Goal: Information Seeking & Learning: Learn about a topic

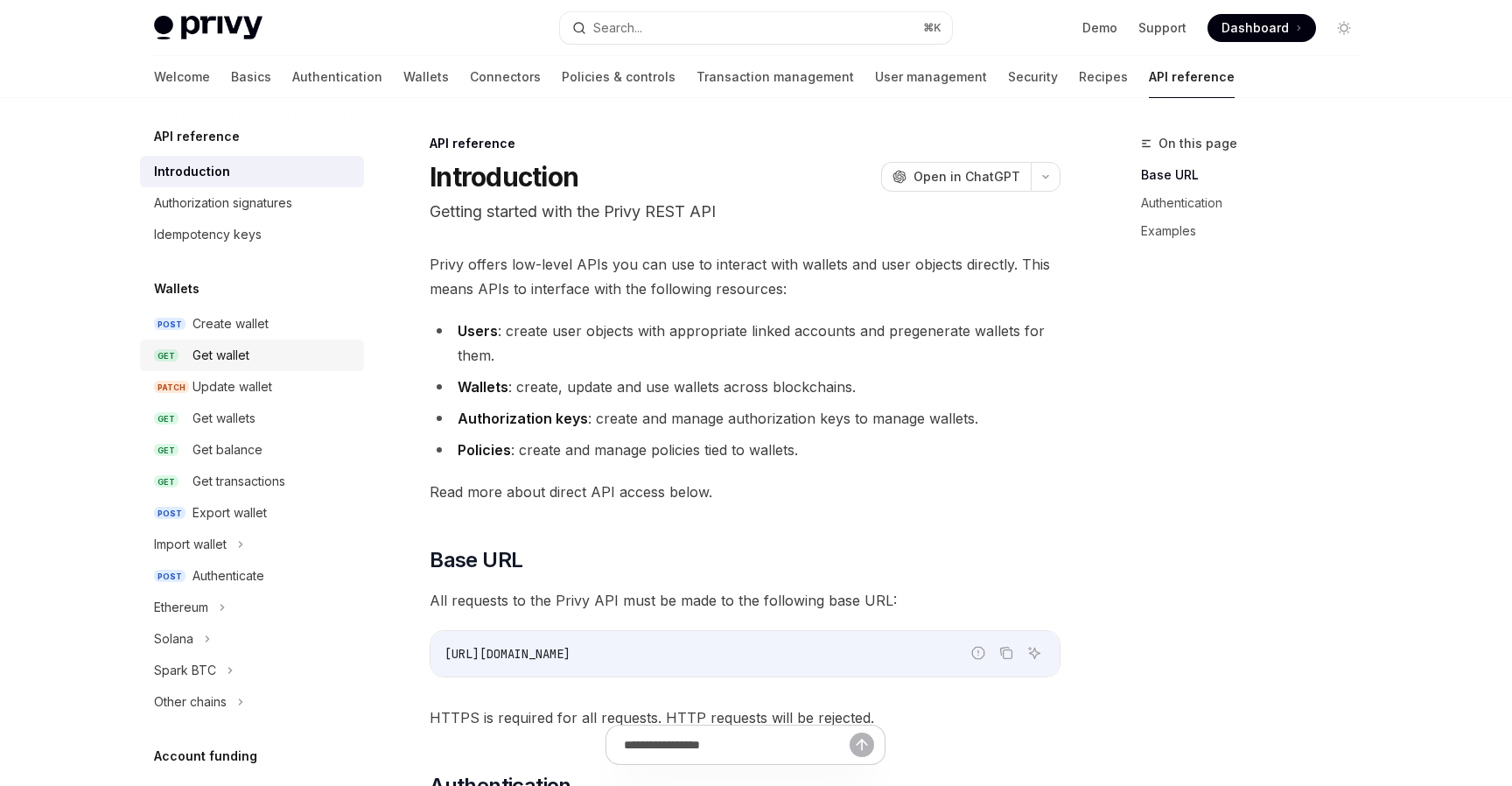
click at [263, 342] on link "GET Get wallet" at bounding box center [252, 355] width 224 height 32
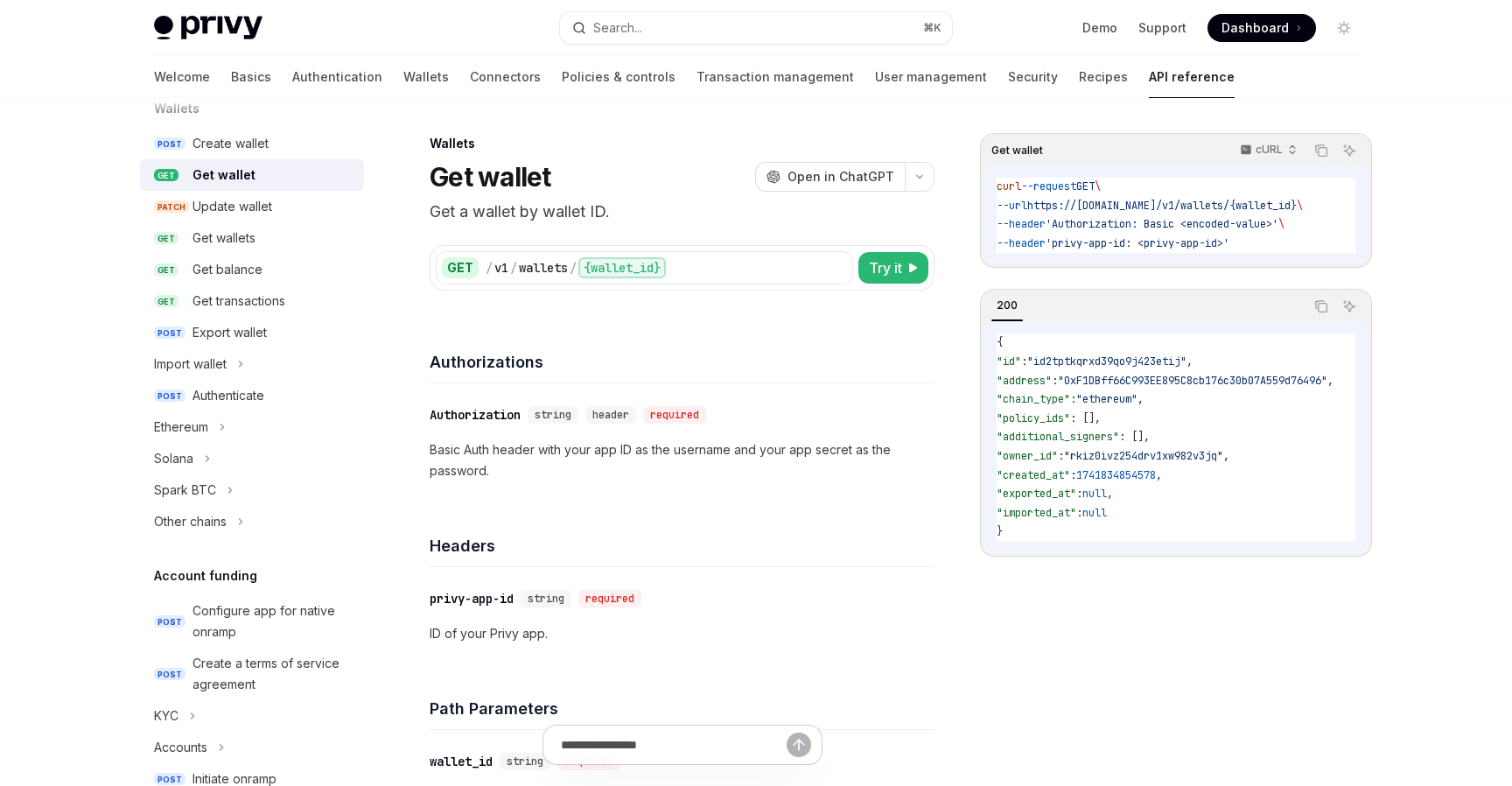
scroll to position [64, 0]
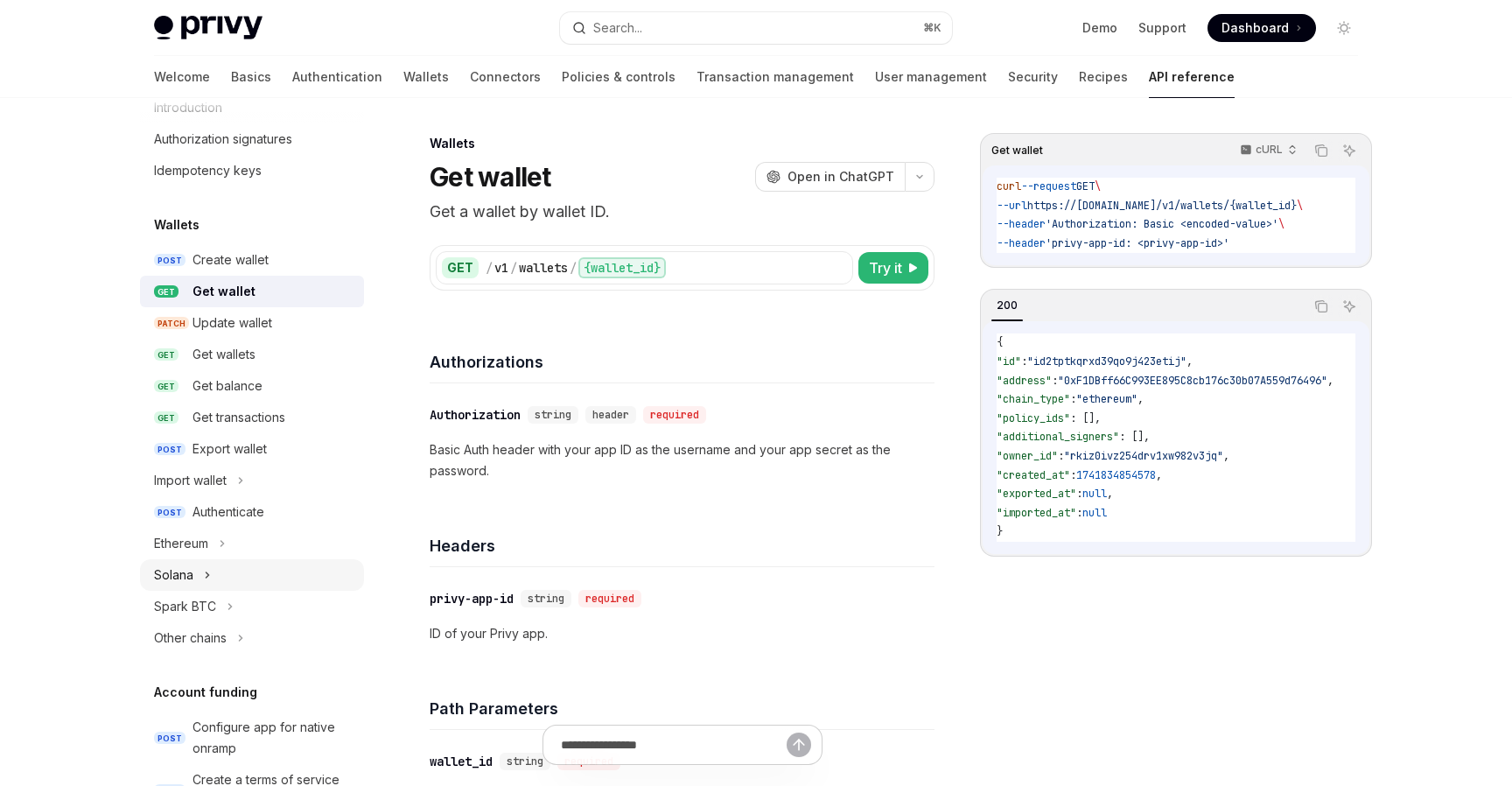
click at [253, 578] on button "Solana" at bounding box center [252, 574] width 224 height 32
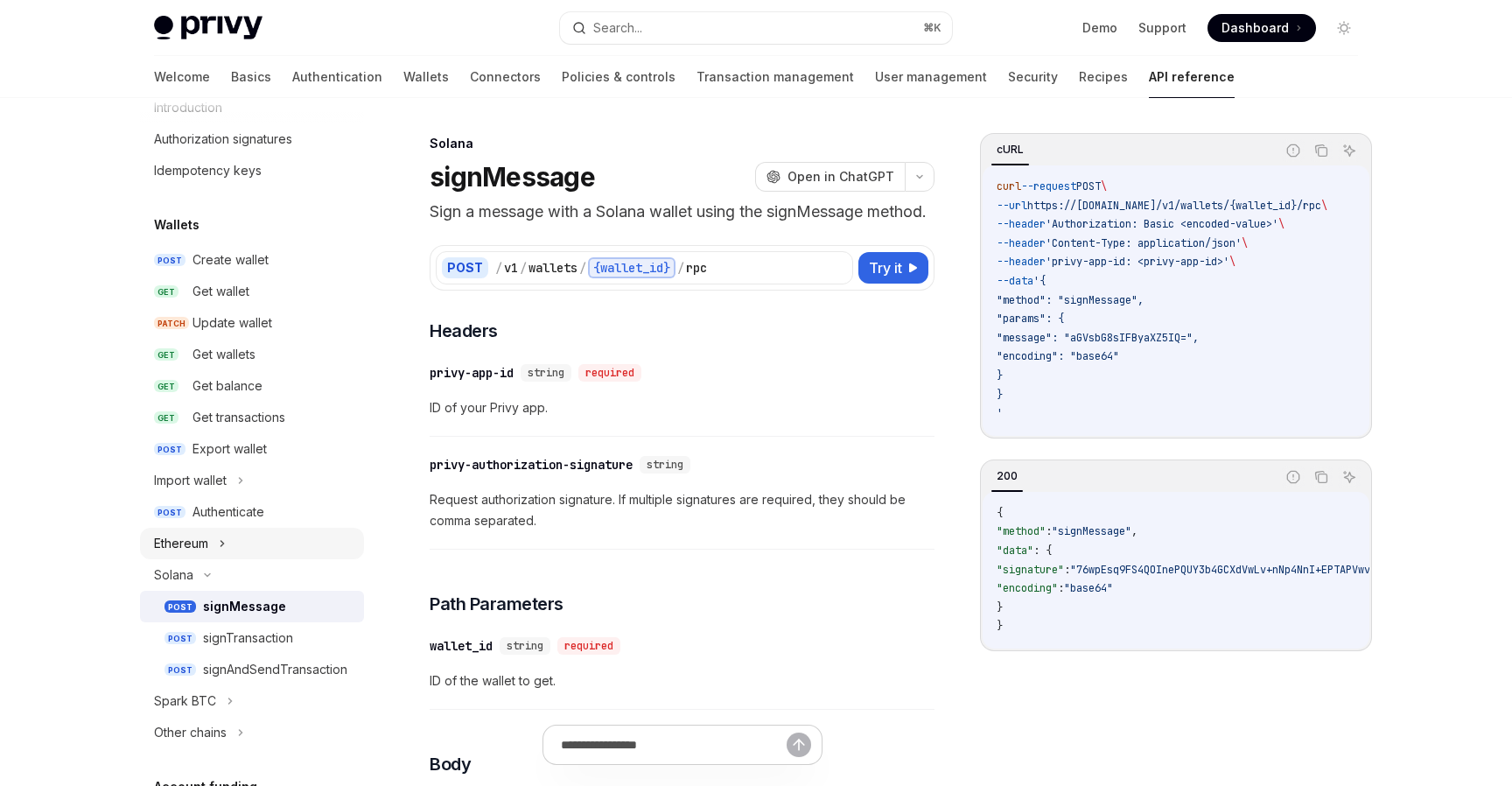
click at [239, 535] on button "Ethereum" at bounding box center [252, 544] width 224 height 32
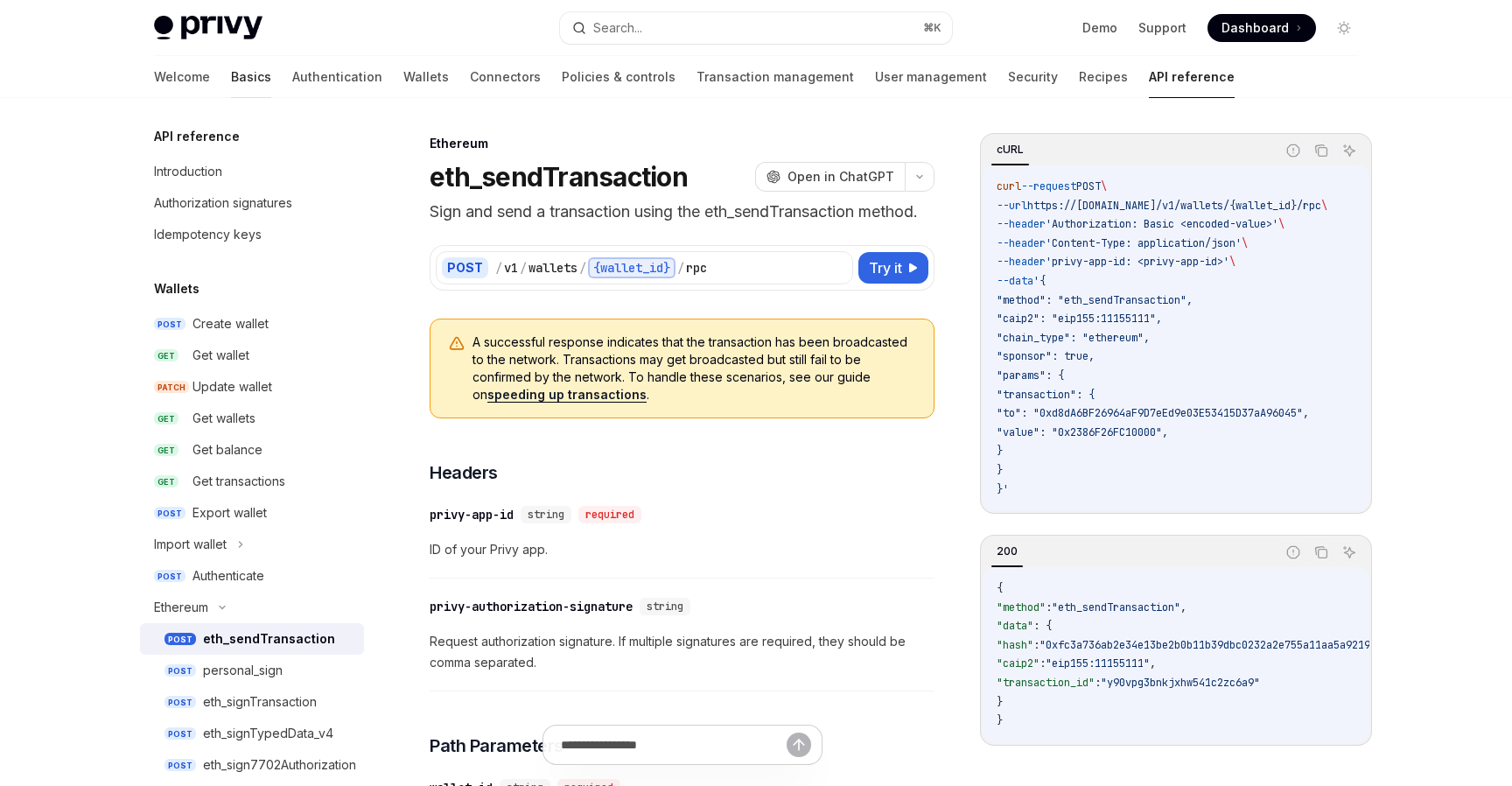
click at [231, 80] on link "Basics" at bounding box center [250, 77] width 41 height 42
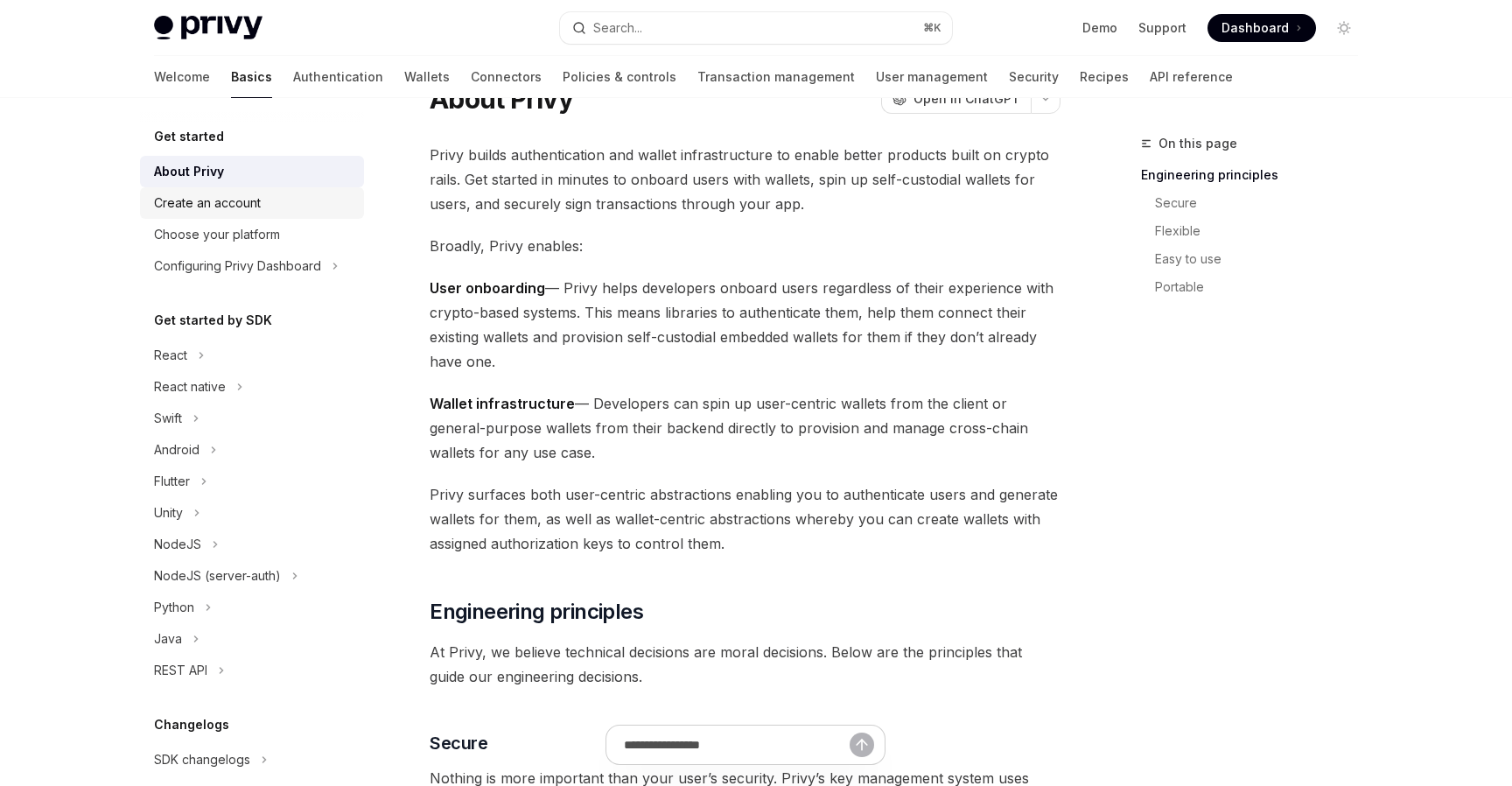
click at [230, 204] on div "Create an account" at bounding box center [207, 203] width 107 height 21
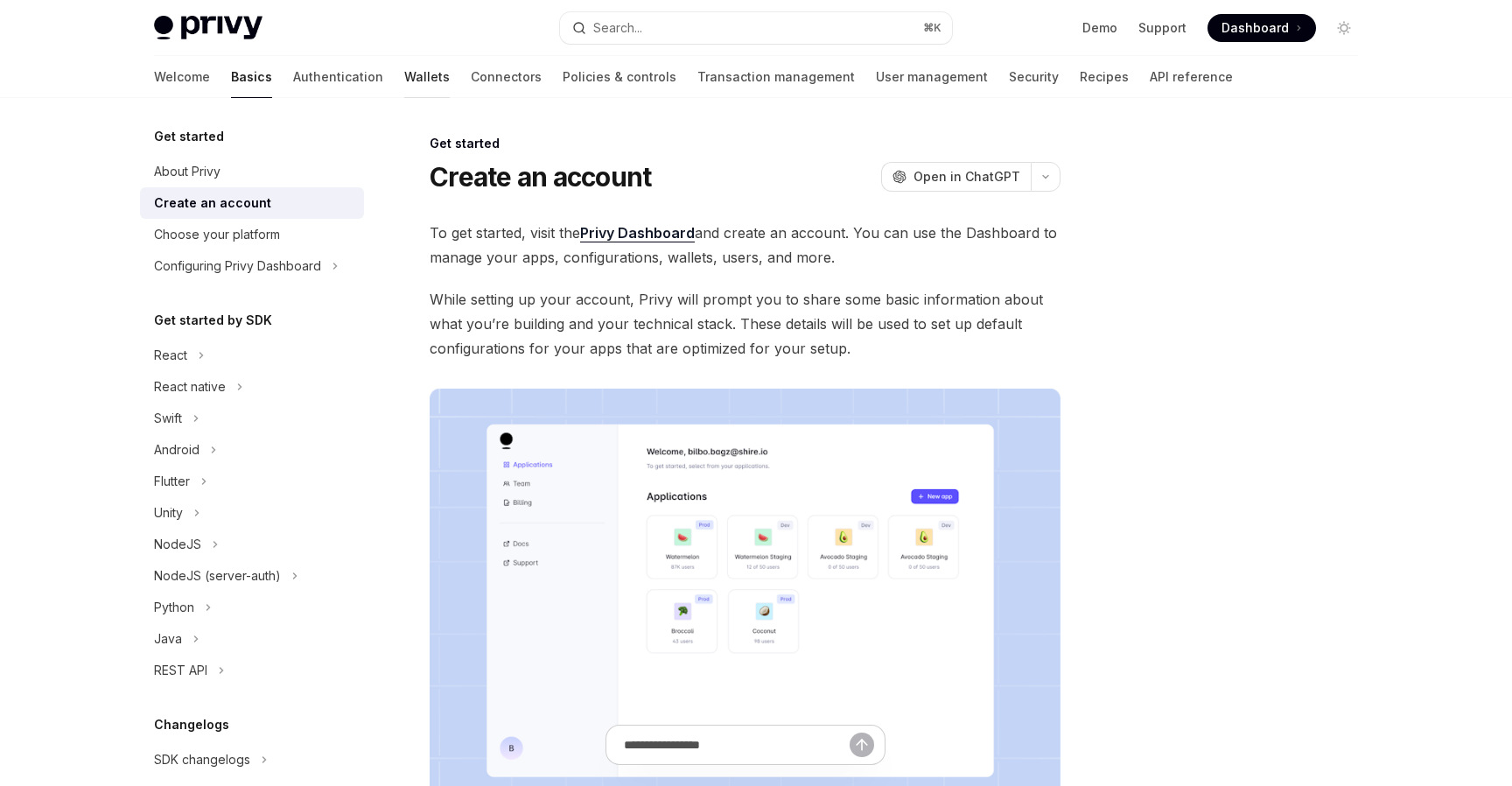
click at [404, 88] on link "Wallets" at bounding box center [427, 77] width 45 height 42
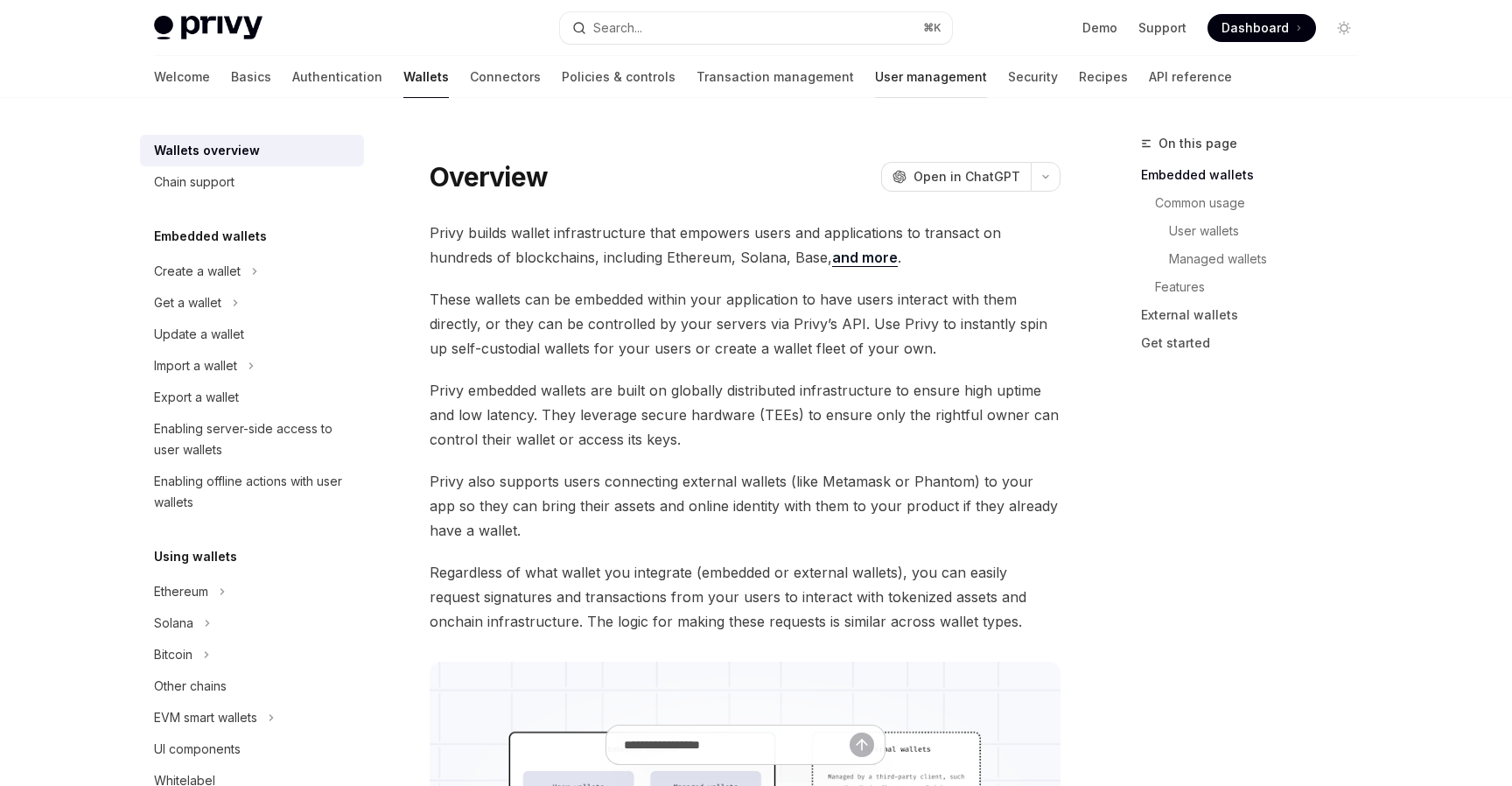
click at [875, 73] on link "User management" at bounding box center [931, 77] width 112 height 42
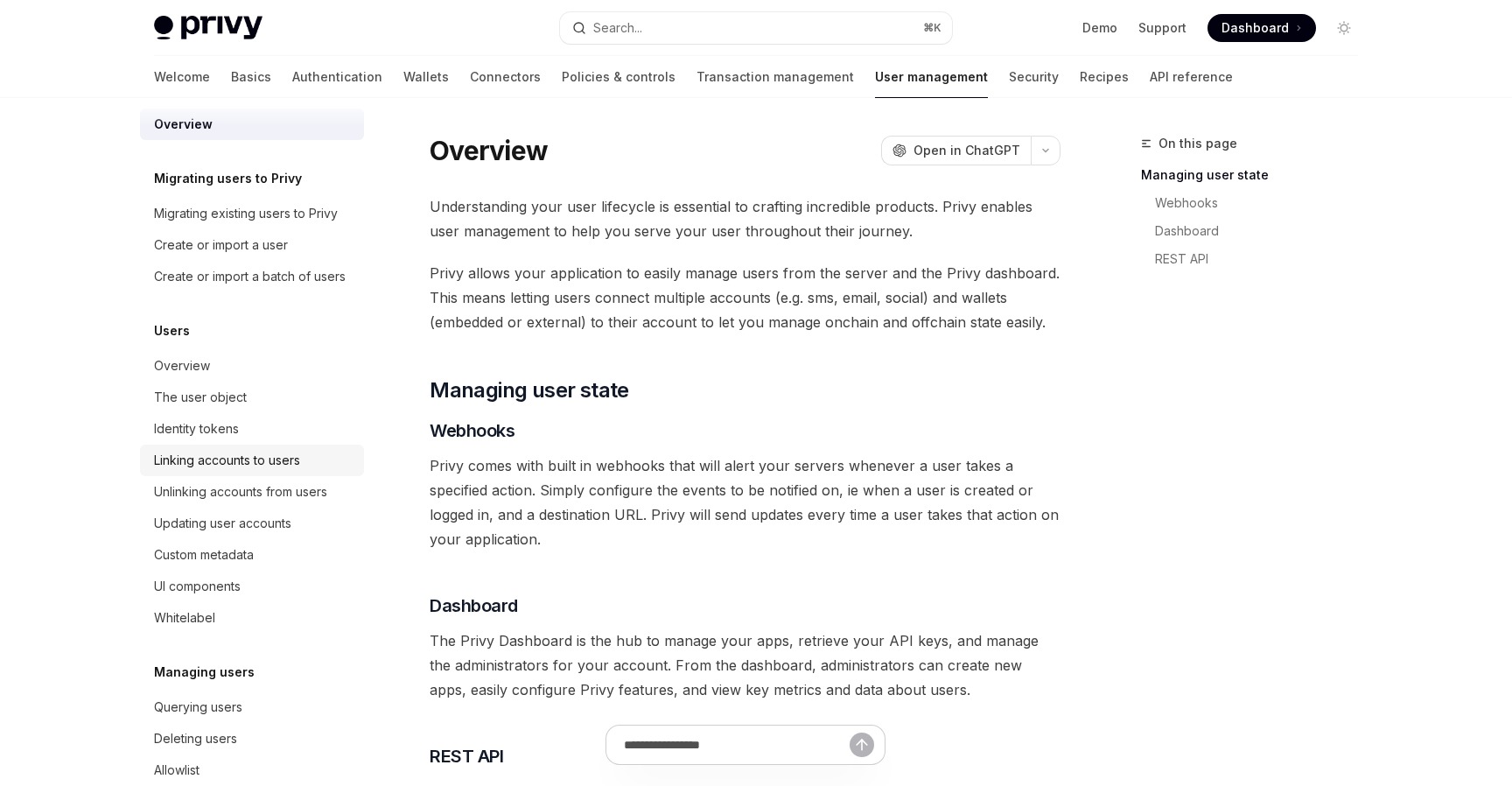
scroll to position [13, 0]
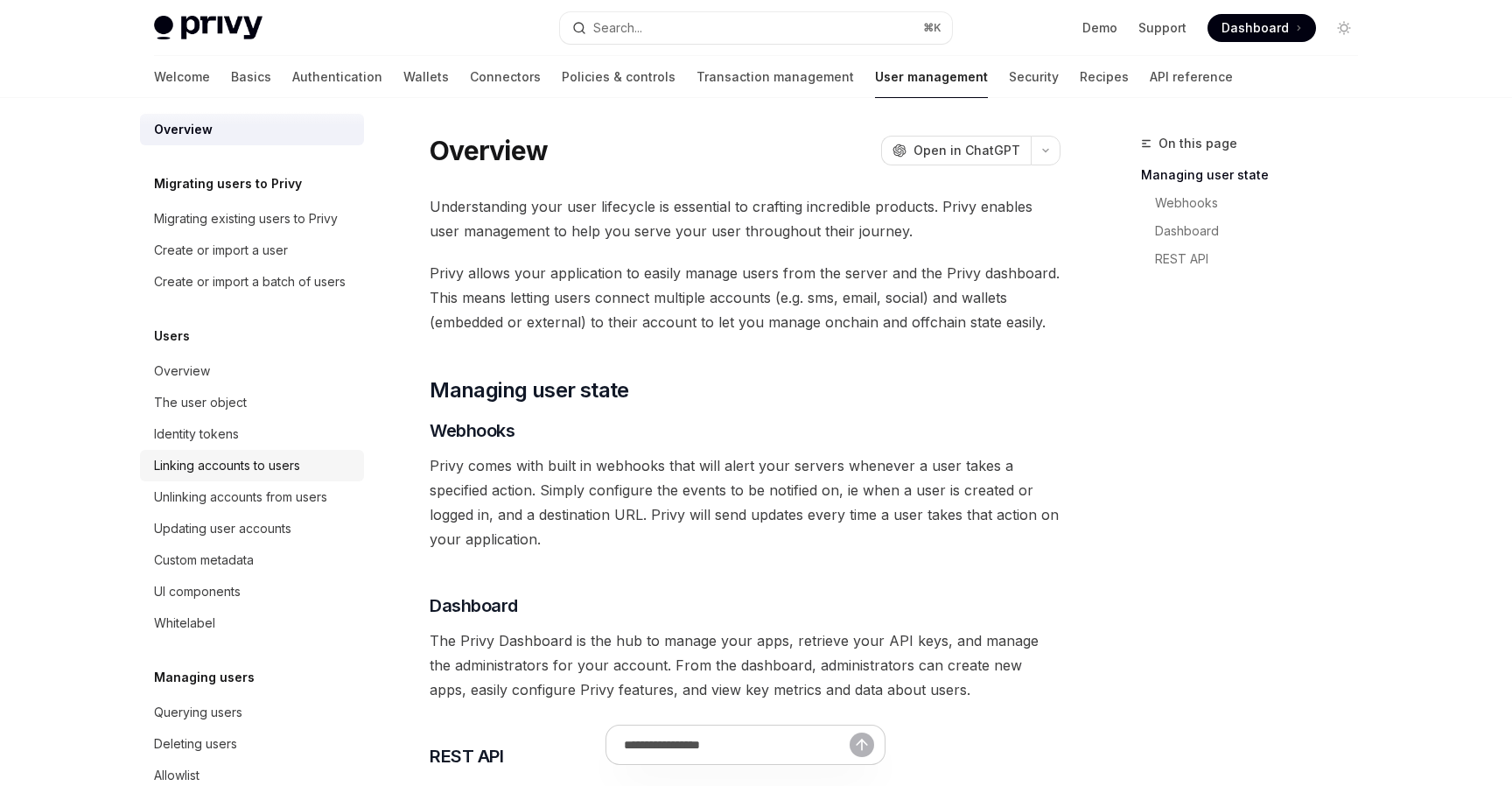
click at [253, 469] on div "Linking accounts to users" at bounding box center [227, 465] width 146 height 21
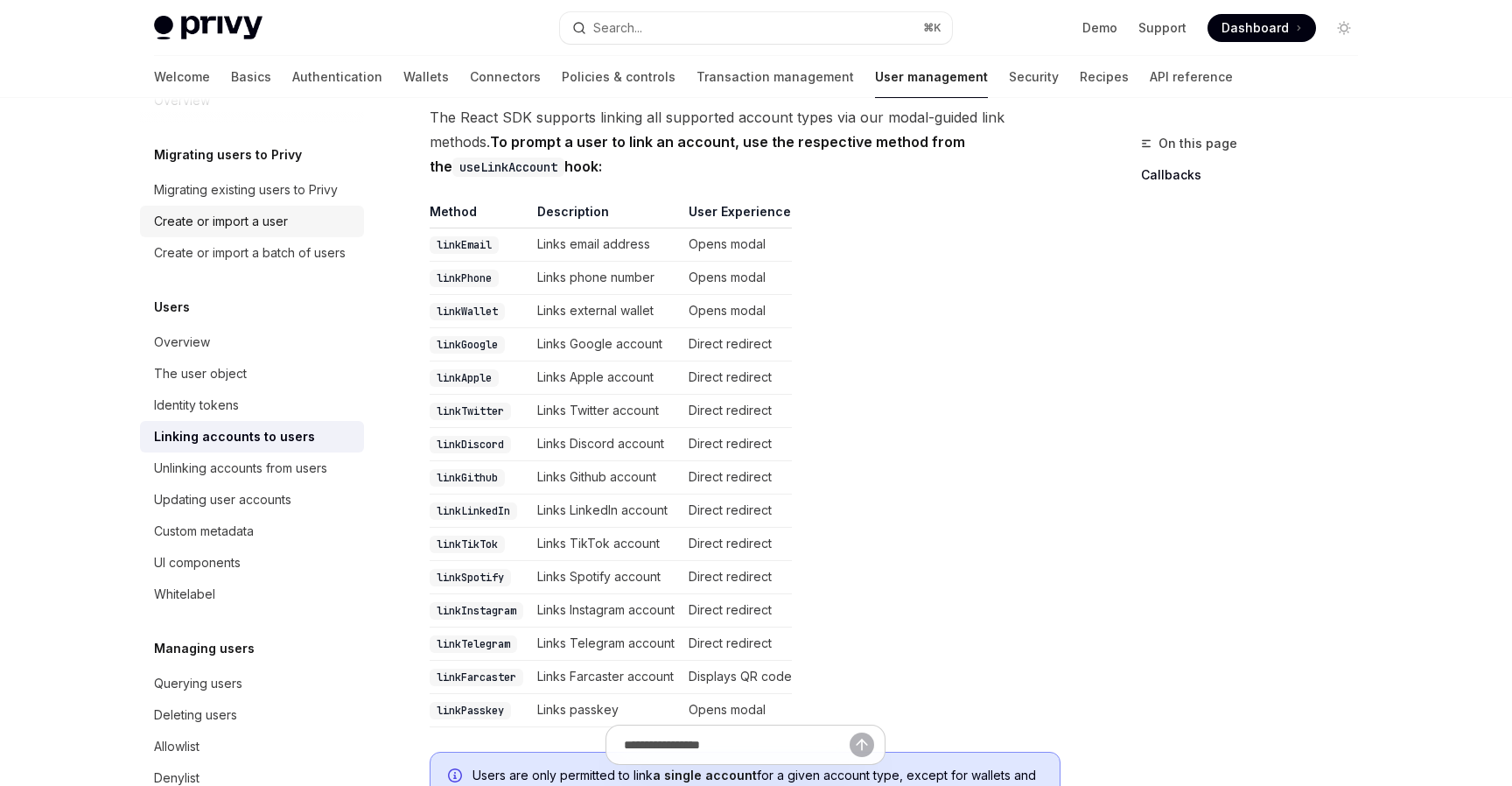
scroll to position [204, 0]
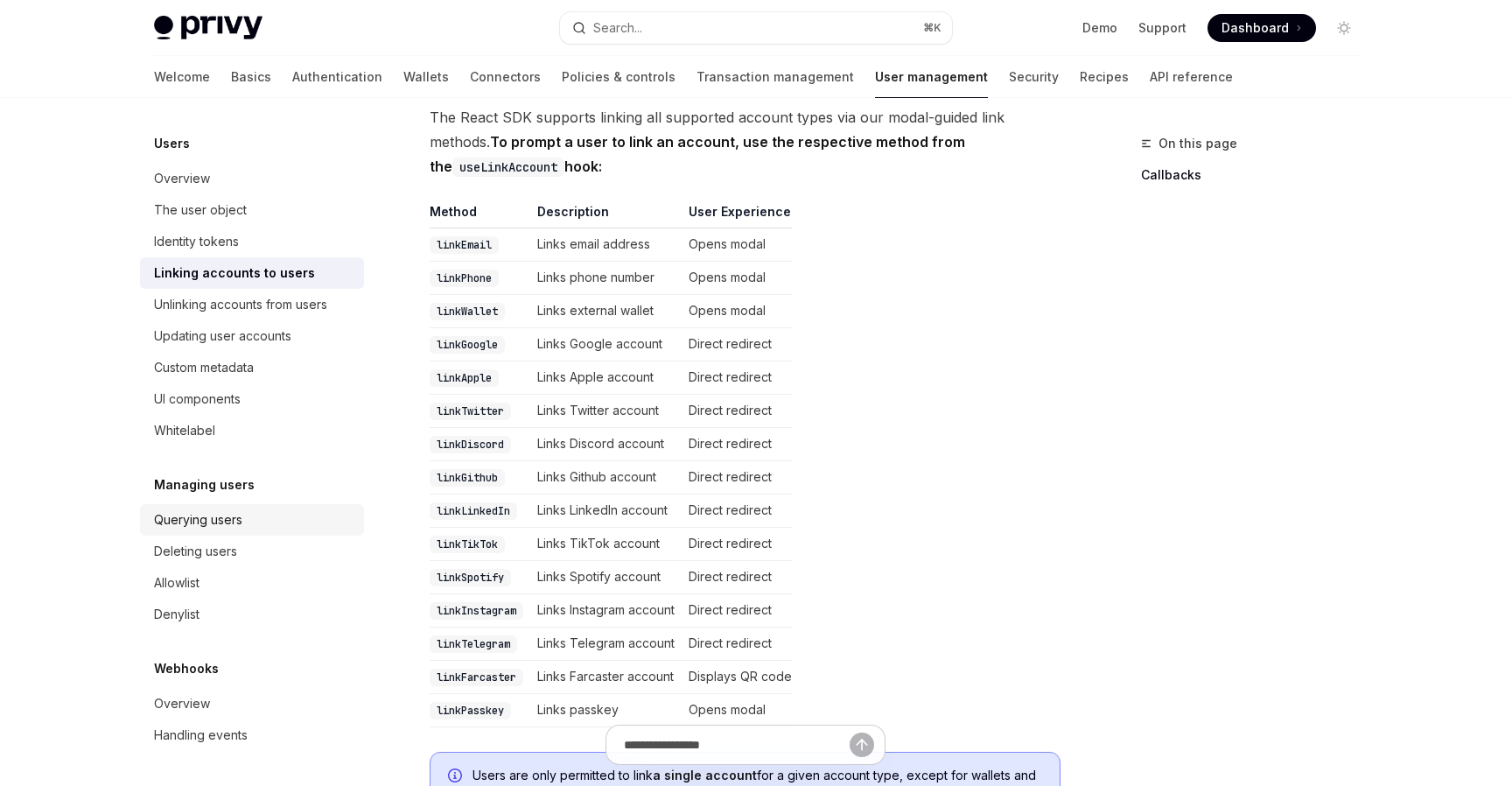
click at [233, 514] on div "Querying users" at bounding box center [198, 519] width 89 height 21
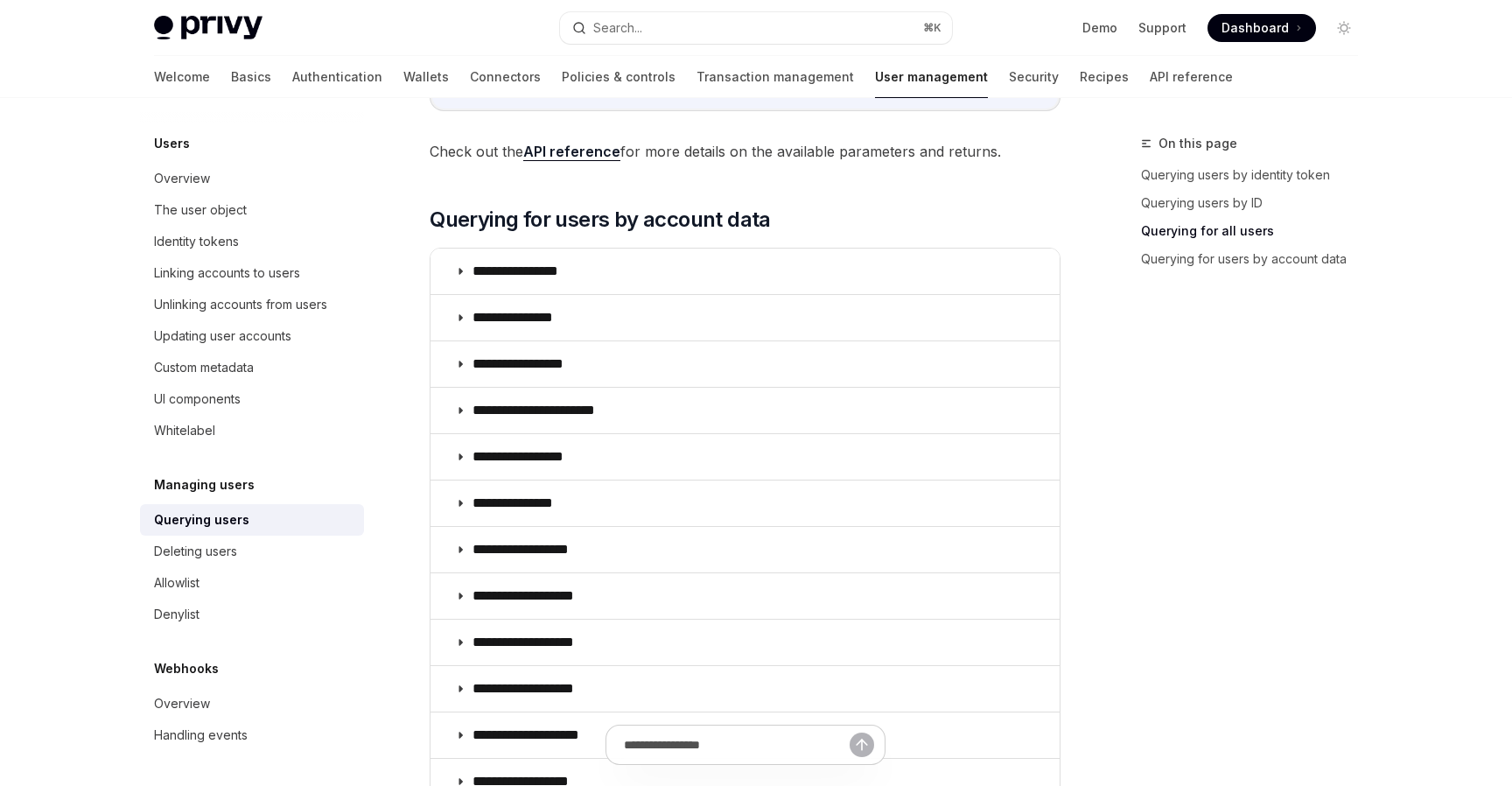
scroll to position [1085, 0]
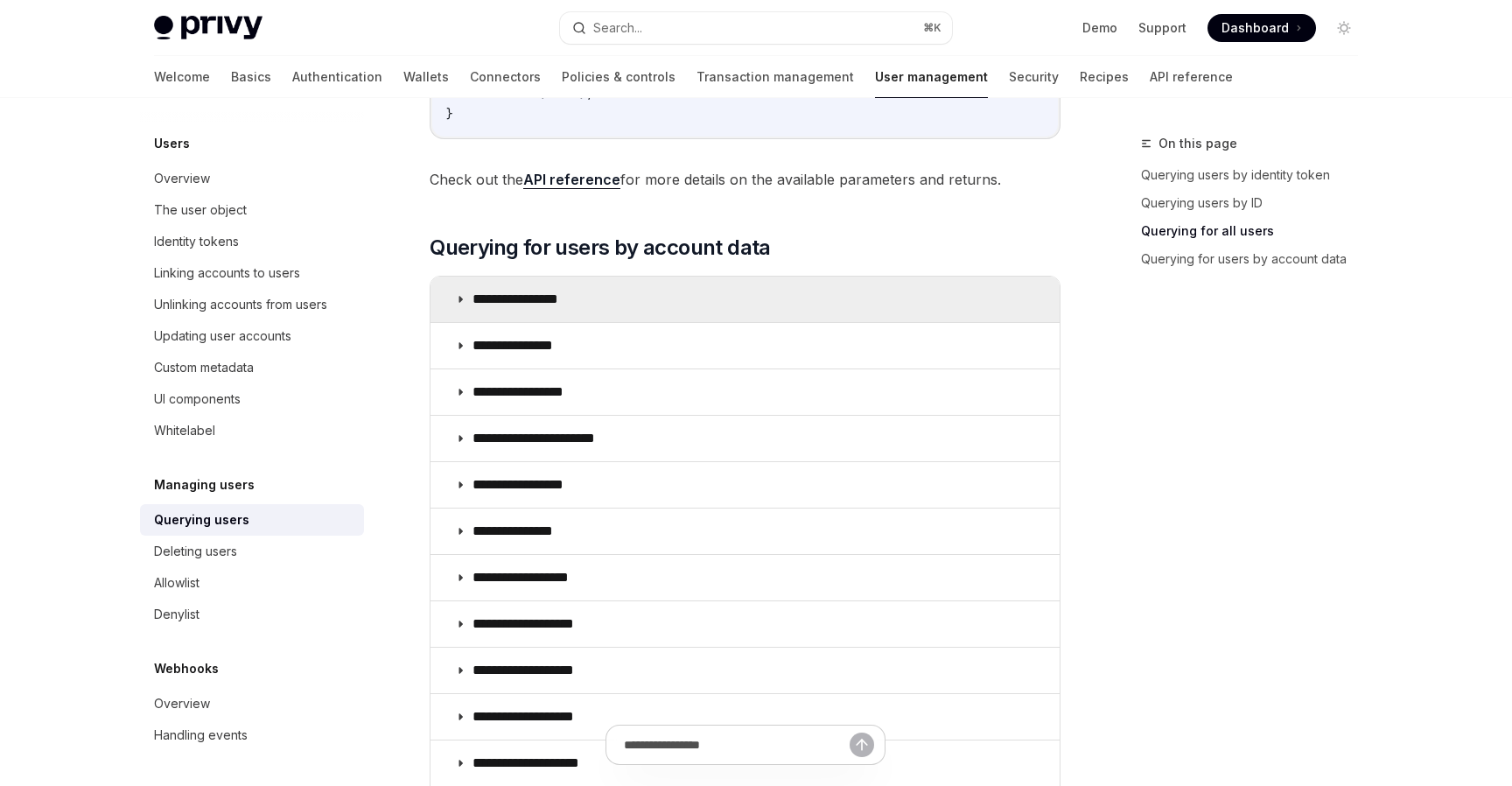
click at [612, 317] on summary "**********" at bounding box center [745, 299] width 629 height 45
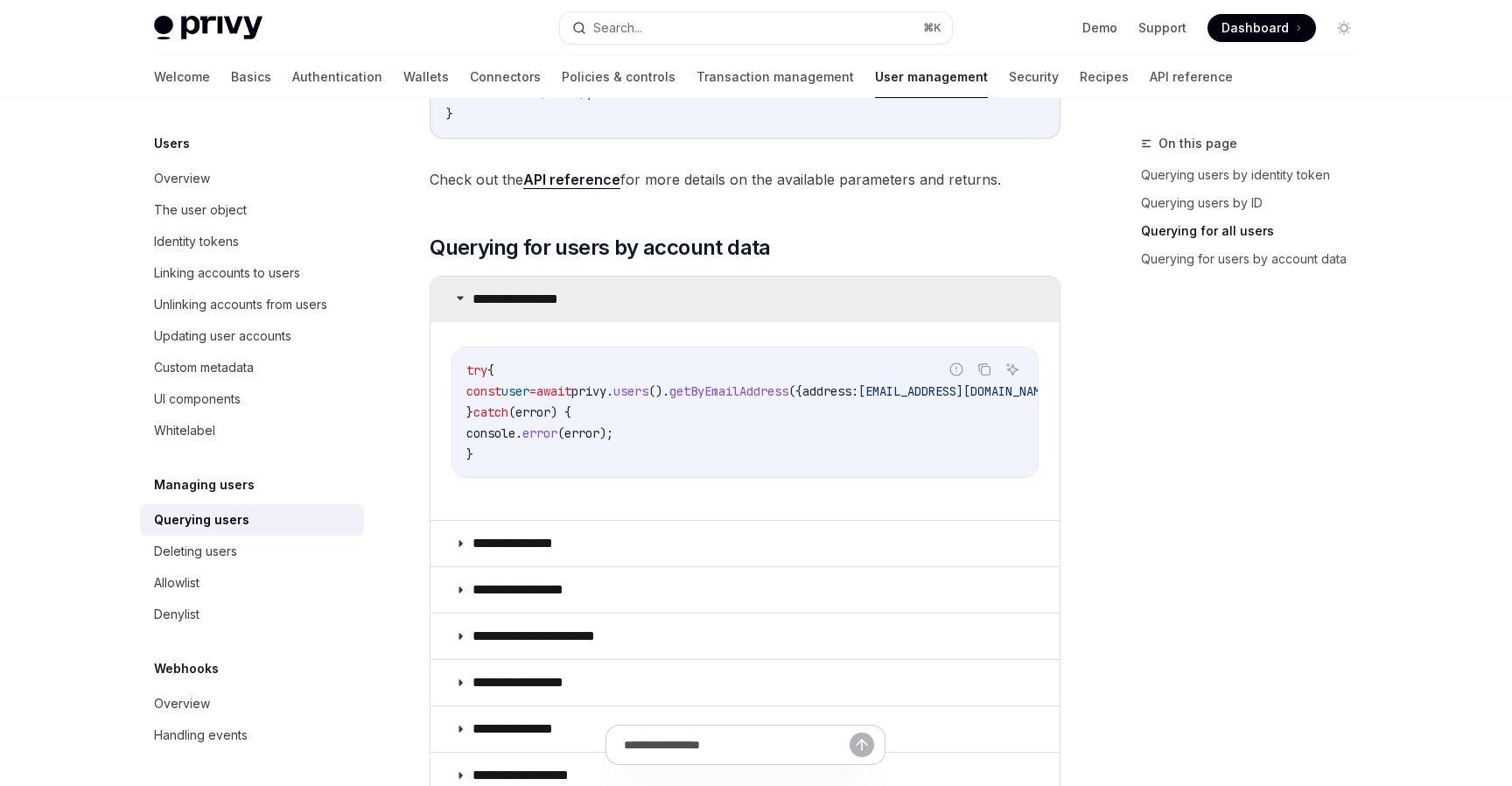
click at [612, 317] on summary "**********" at bounding box center [745, 299] width 629 height 45
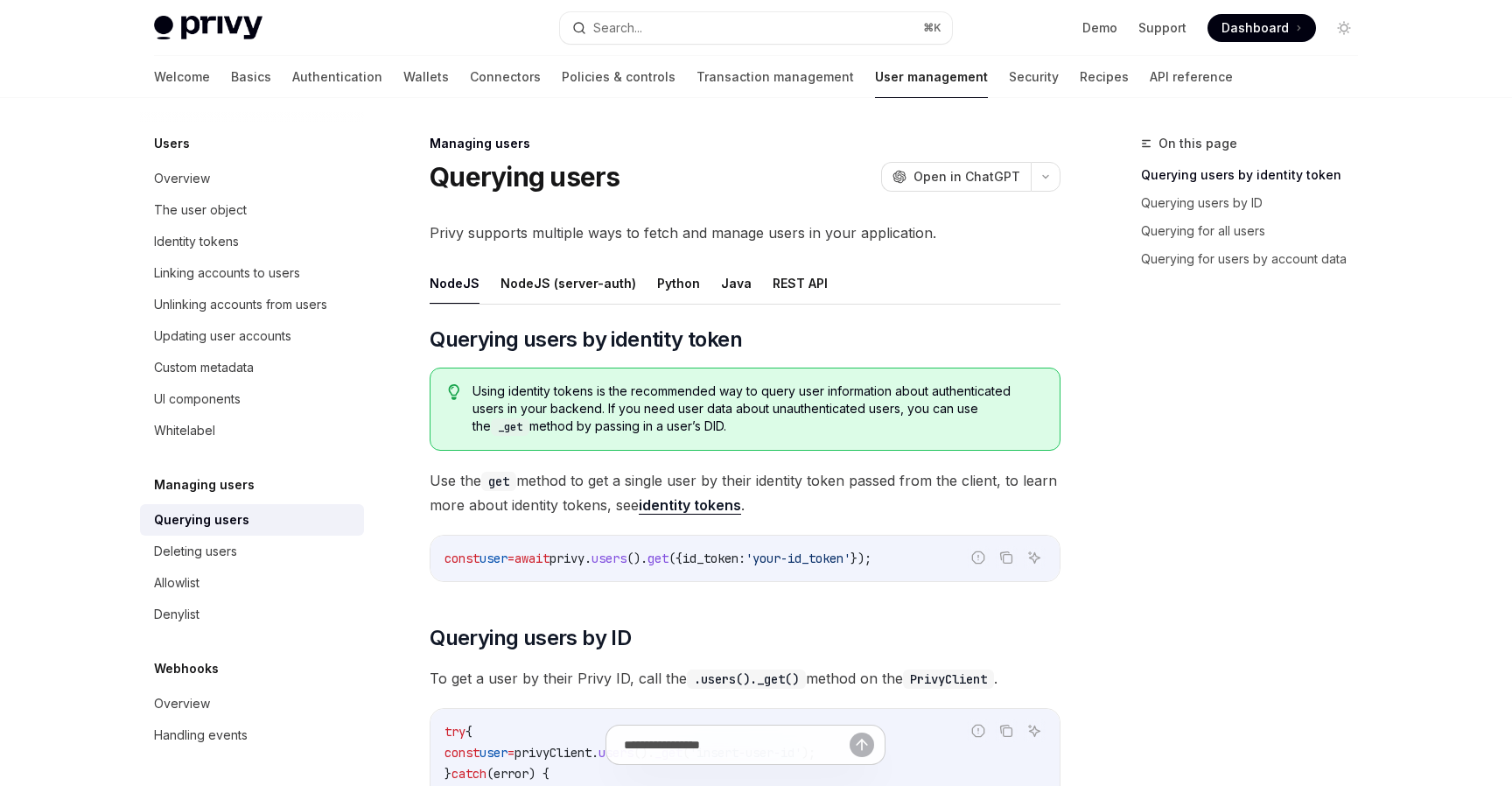
scroll to position [179, 0]
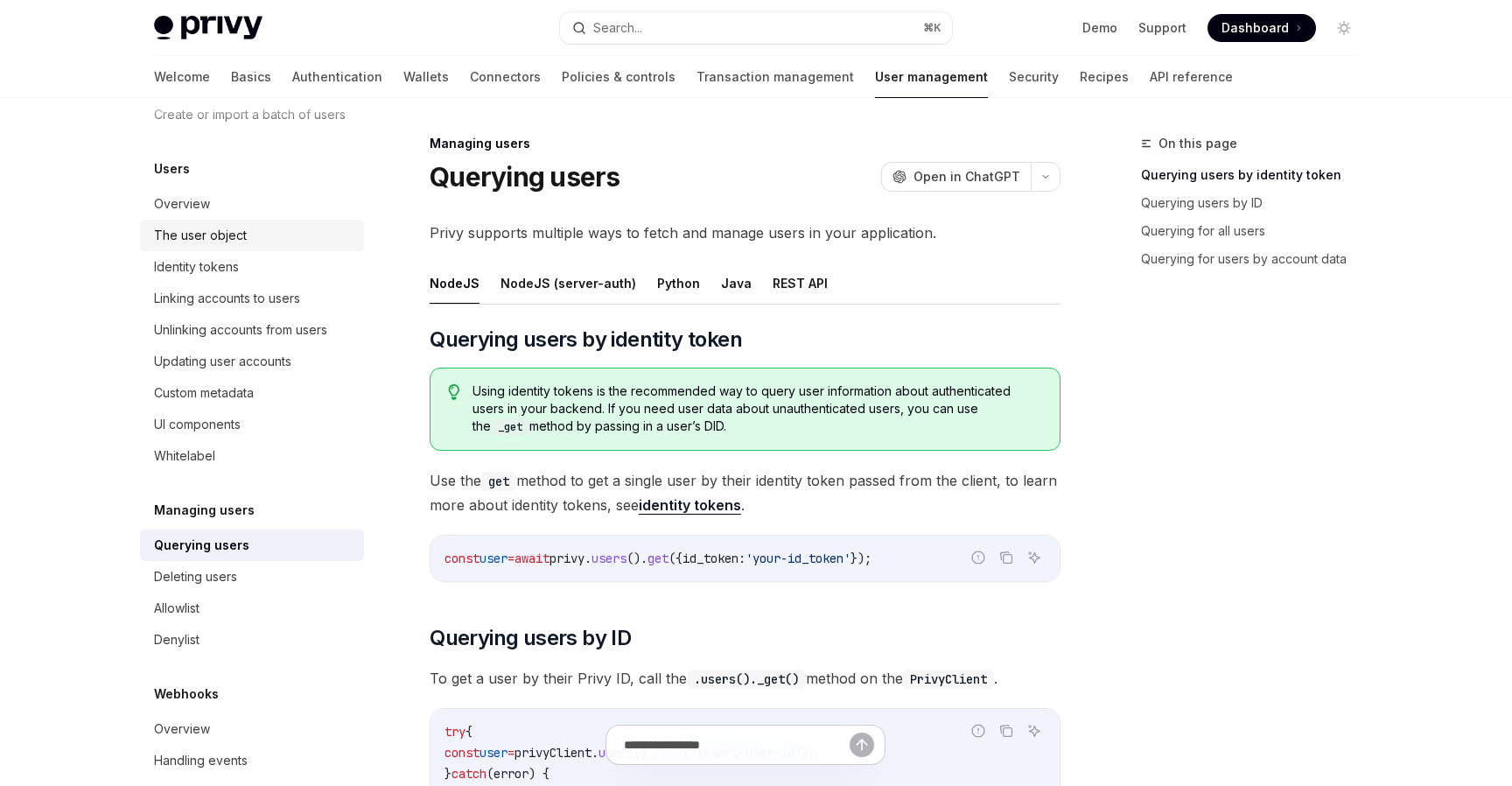
click at [269, 241] on div "The user object" at bounding box center [253, 235] width 200 height 21
type textarea "*"
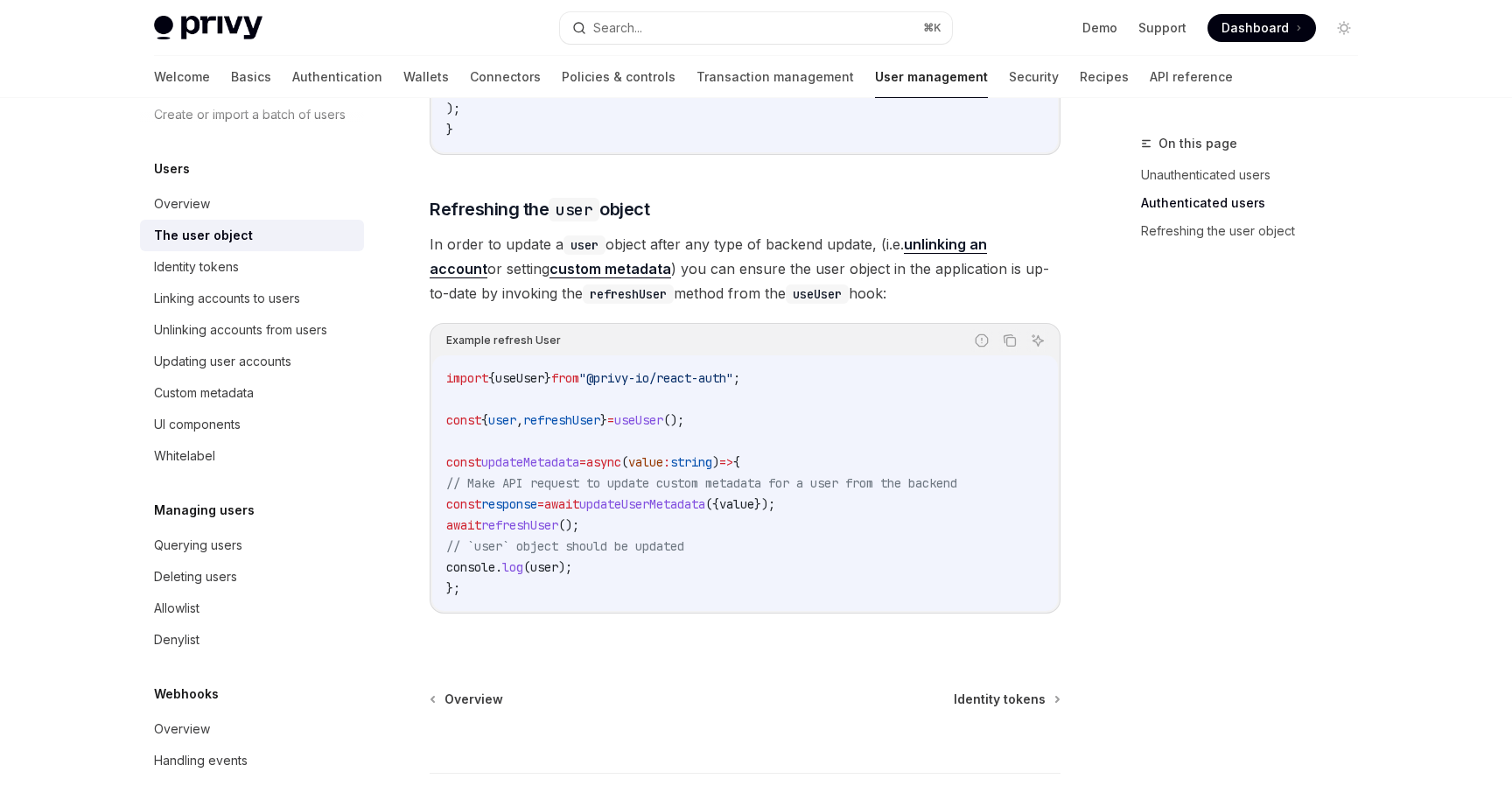
scroll to position [2253, 0]
